Goal: Find specific page/section: Find specific page/section

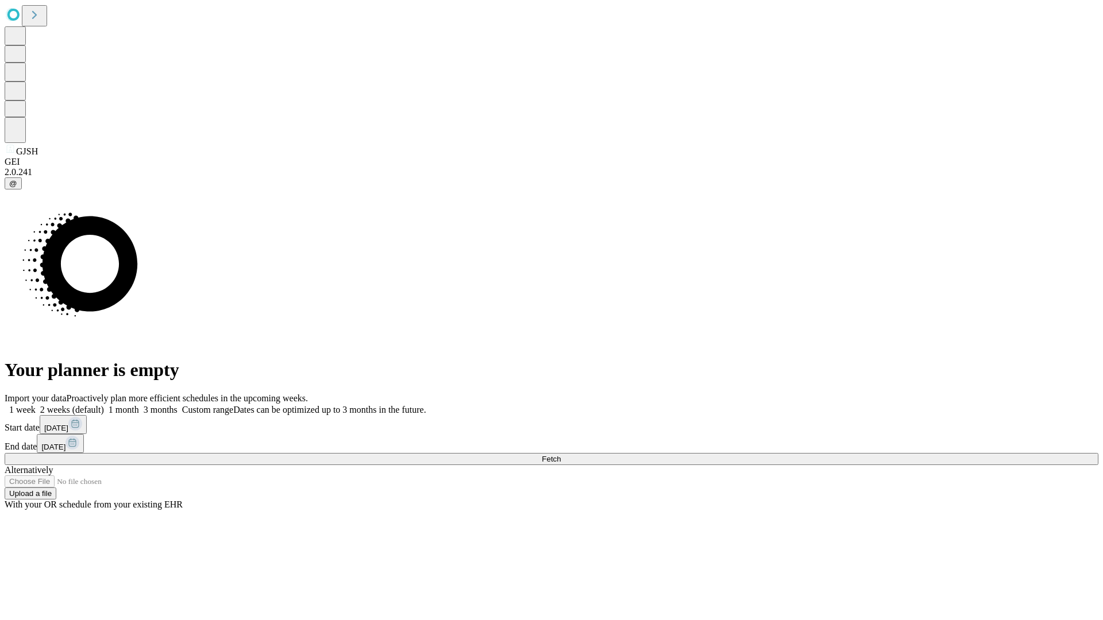
click at [561, 455] on span "Fetch" at bounding box center [551, 459] width 19 height 9
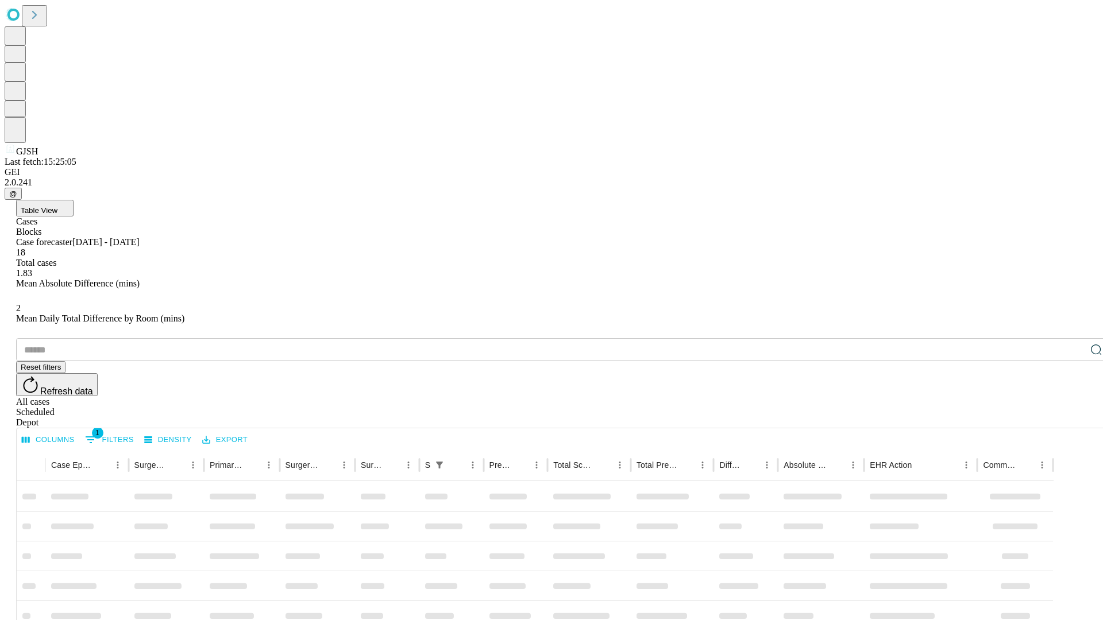
click at [57, 206] on span "Table View" at bounding box center [39, 210] width 37 height 9
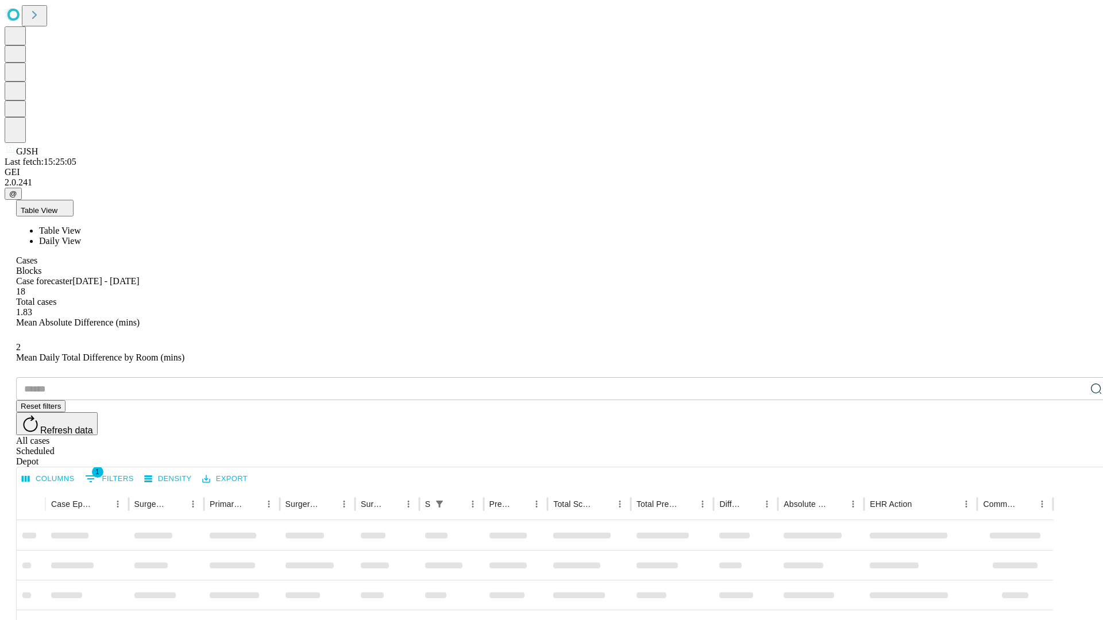
click at [81, 236] on span "Daily View" at bounding box center [60, 241] width 42 height 10
